Goal: Information Seeking & Learning: Learn about a topic

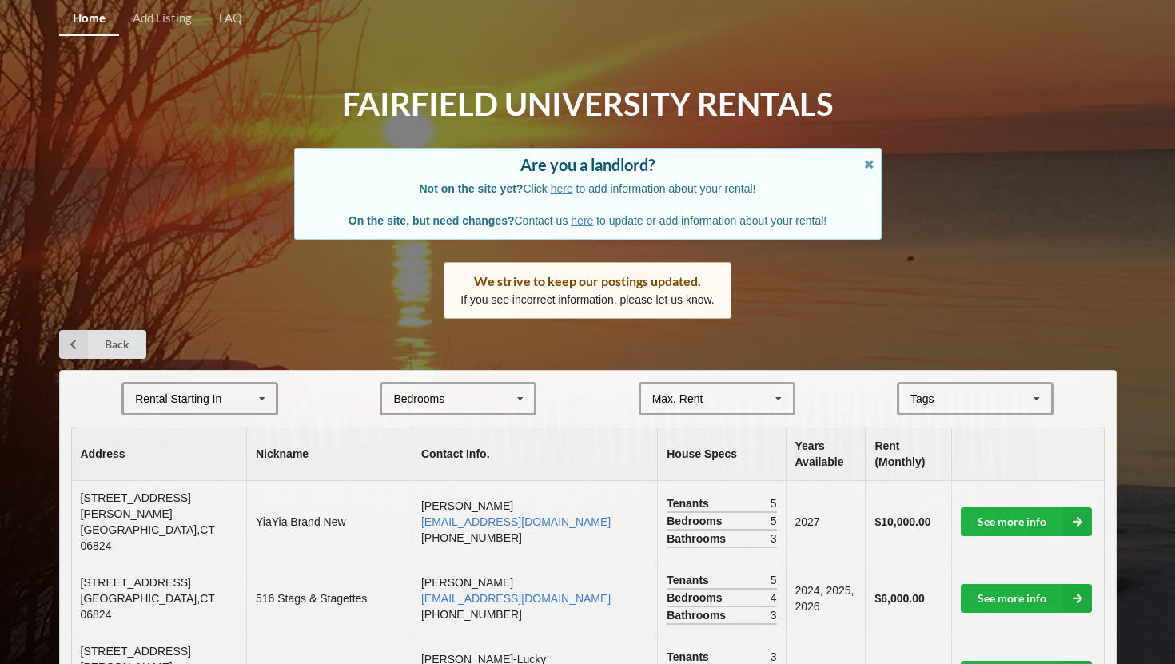
click at [456, 400] on div "Bedrooms 1 2 3 4 5 6 7 8" at bounding box center [458, 399] width 157 height 34
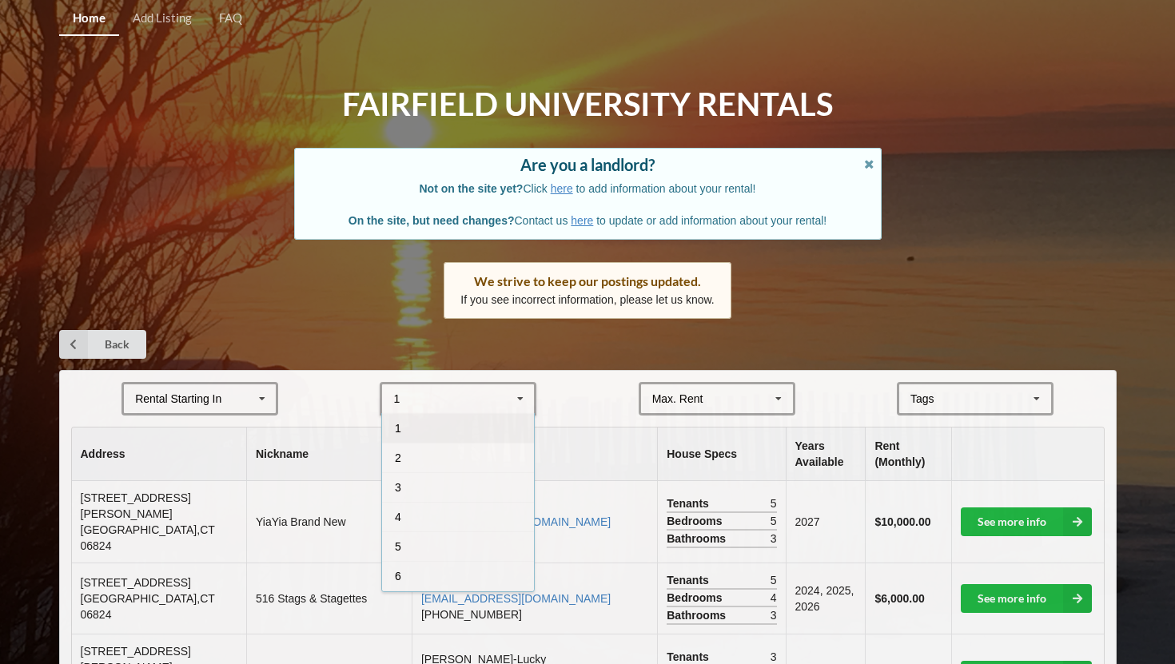
click at [356, 388] on form "Rental Starting In [DATE] 2026 2027 2028 1 1 2 3 4 5 6 7 8 Max. Rent $4,000 $5,…" at bounding box center [587, 399] width 1033 height 34
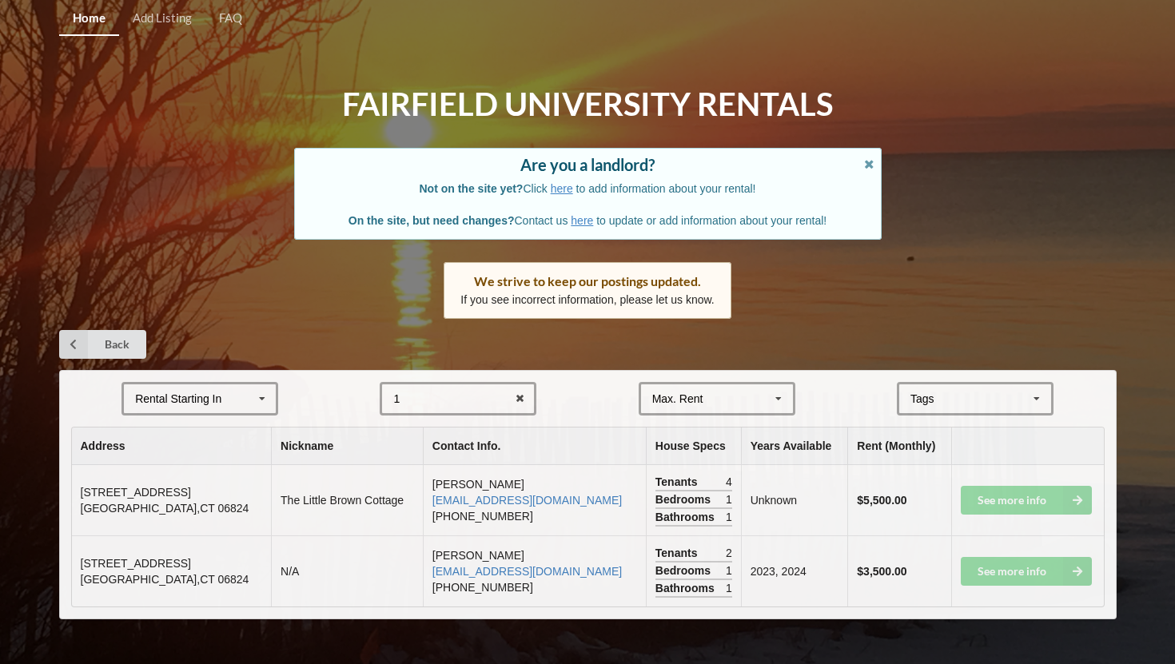
click at [261, 397] on icon at bounding box center [262, 399] width 24 height 30
click at [231, 517] on div "2028" at bounding box center [200, 517] width 152 height 30
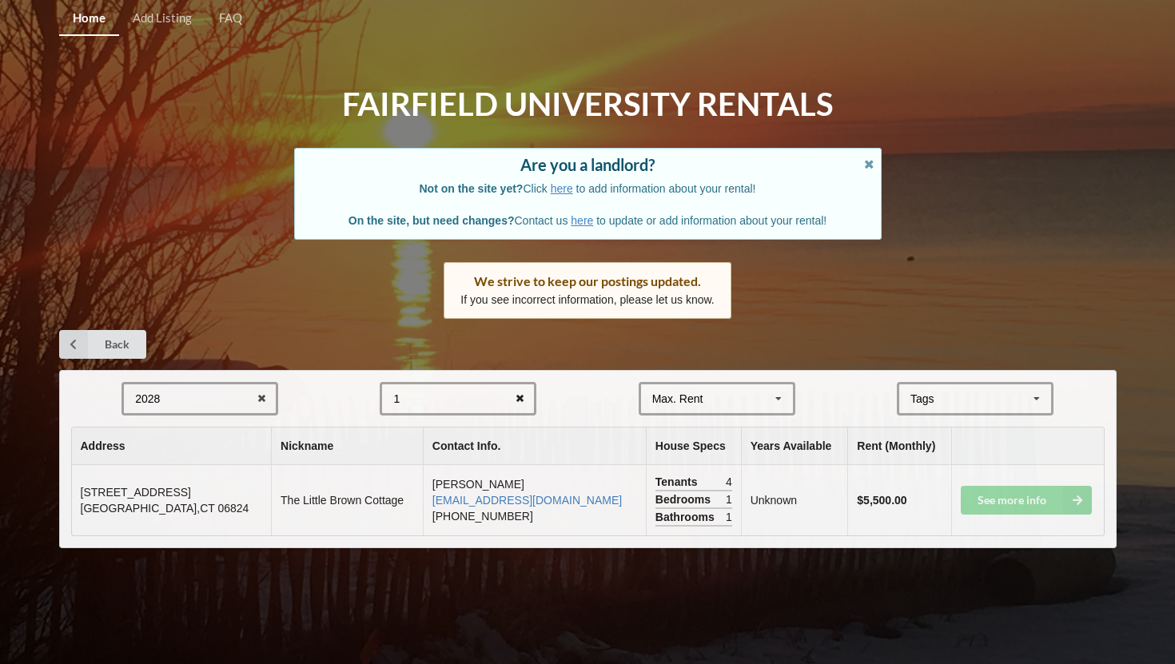
click at [524, 396] on icon at bounding box center [520, 399] width 25 height 30
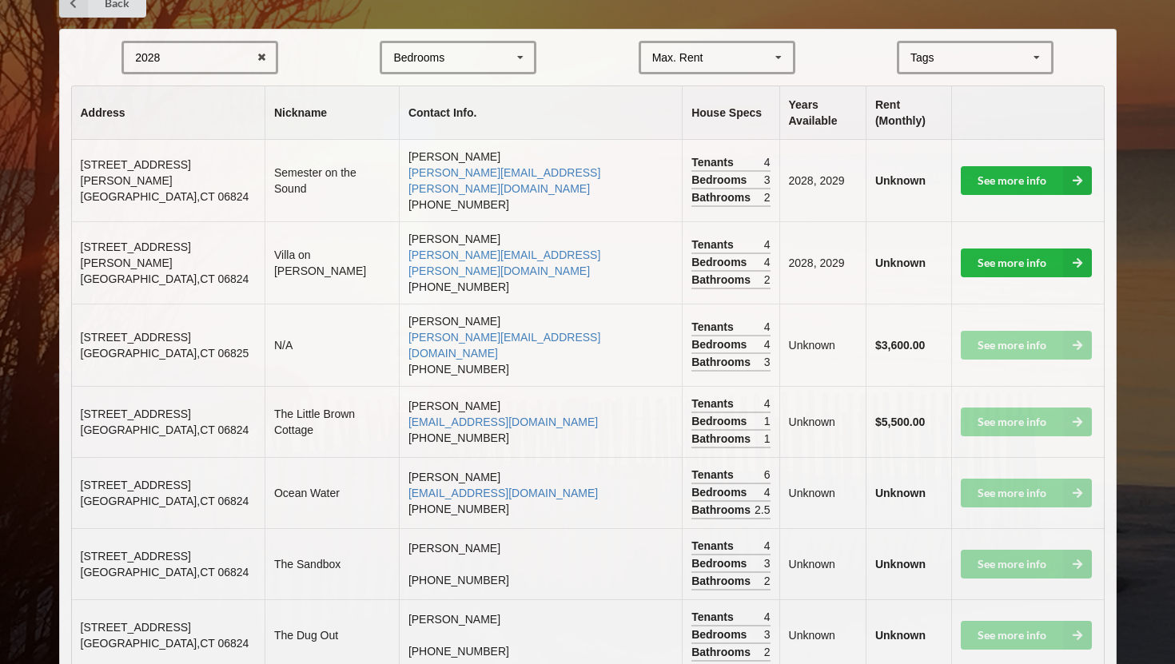
scroll to position [343, 0]
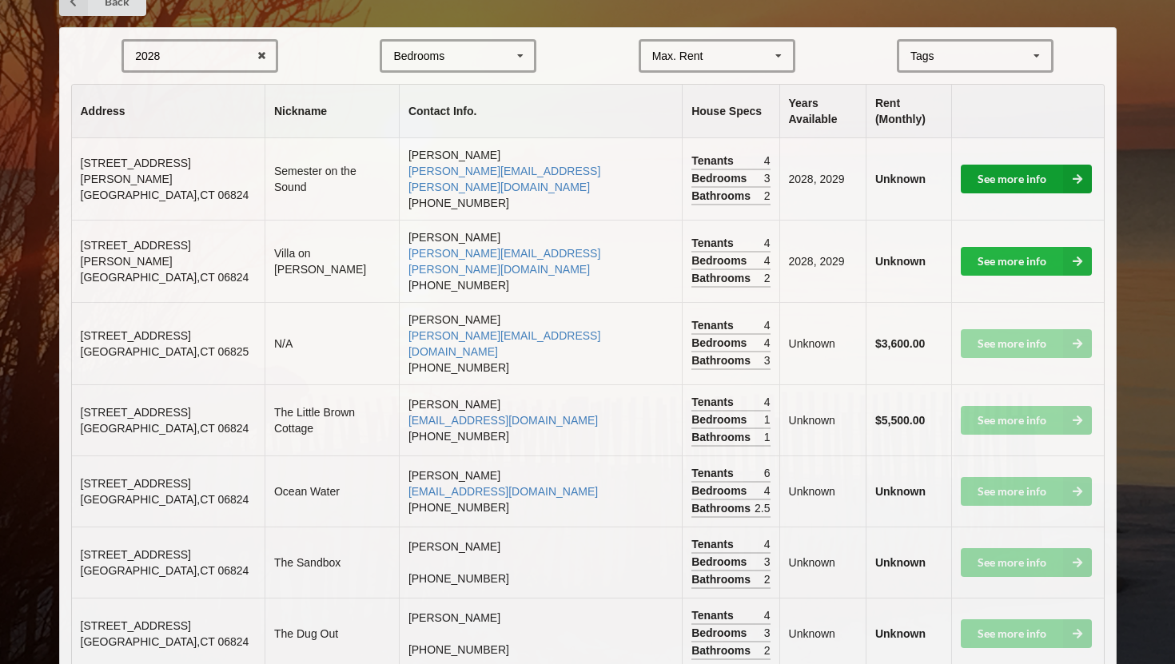
click at [1032, 168] on link "See more info" at bounding box center [1026, 179] width 131 height 29
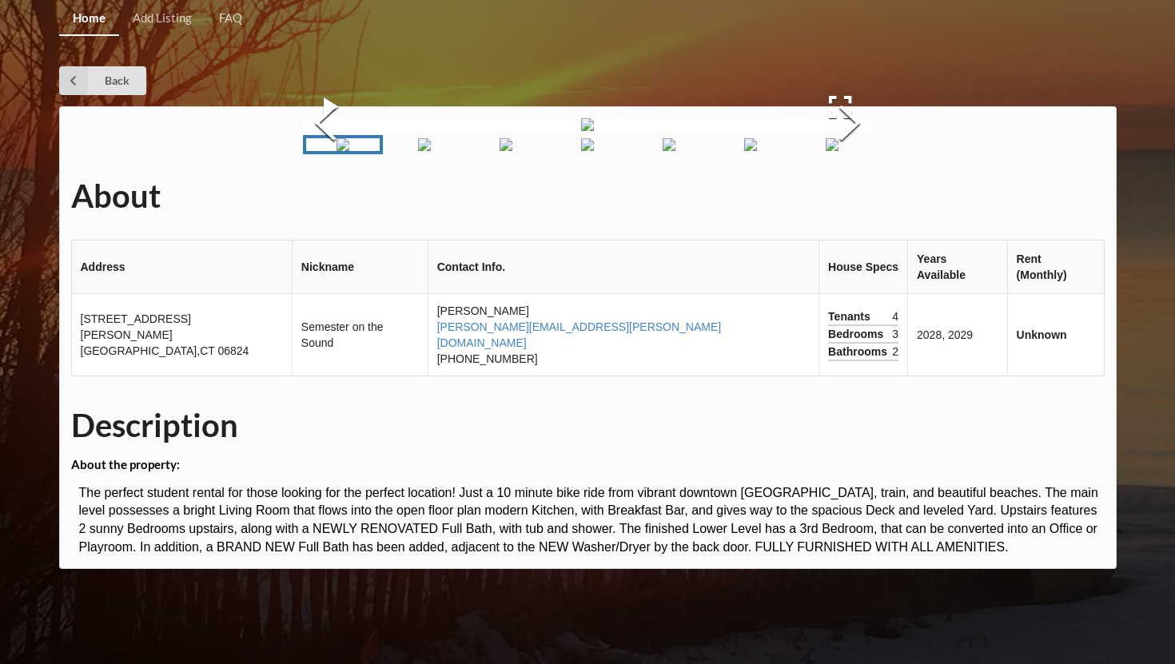
scroll to position [66, 0]
click at [872, 197] on button "Next Slide" at bounding box center [849, 125] width 45 height 145
